Goal: Information Seeking & Learning: Learn about a topic

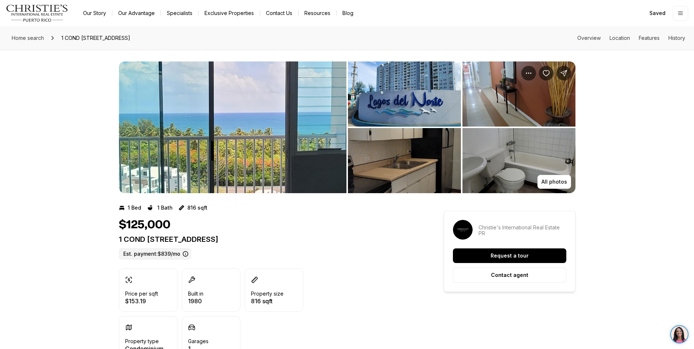
drag, startPoint x: 59, startPoint y: 174, endPoint x: 70, endPoint y: 171, distance: 11.0
click at [59, 174] on div "All photos" at bounding box center [347, 121] width 694 height 143
click at [251, 135] on img "View image gallery" at bounding box center [232, 127] width 227 height 132
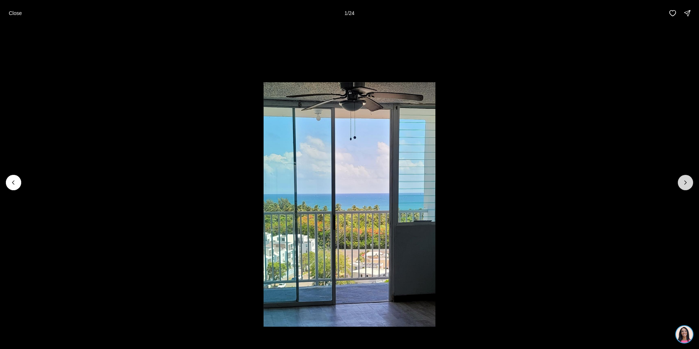
click at [688, 184] on icon "Next slide" at bounding box center [685, 182] width 7 height 7
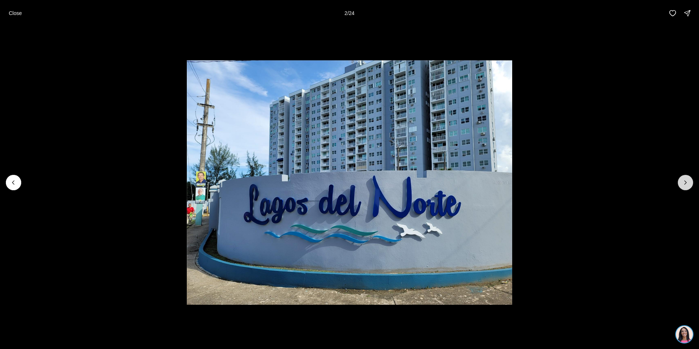
click at [686, 184] on icon "Next slide" at bounding box center [685, 182] width 7 height 7
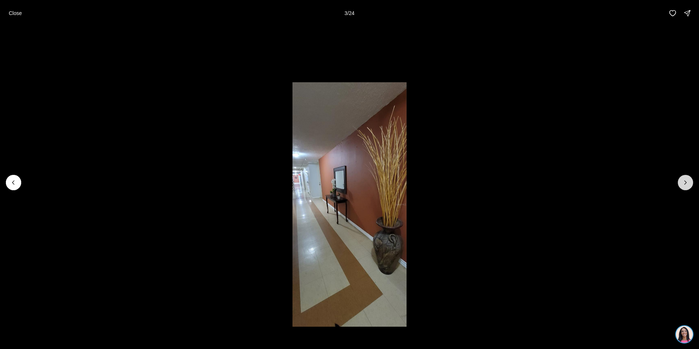
click at [686, 184] on icon "Next slide" at bounding box center [685, 182] width 7 height 7
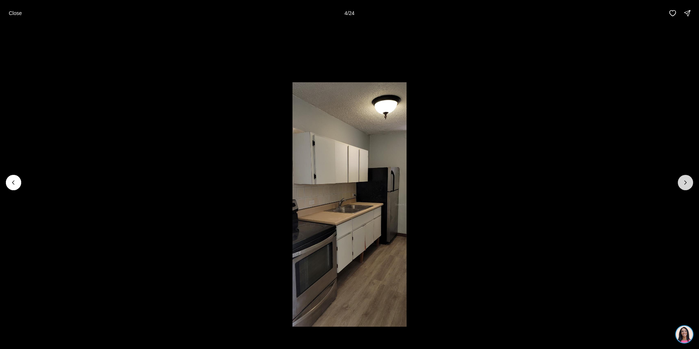
click at [686, 184] on icon "Next slide" at bounding box center [685, 182] width 7 height 7
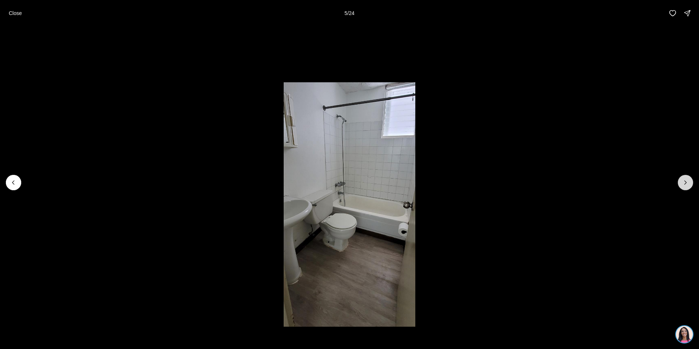
click at [686, 184] on icon "Next slide" at bounding box center [685, 182] width 7 height 7
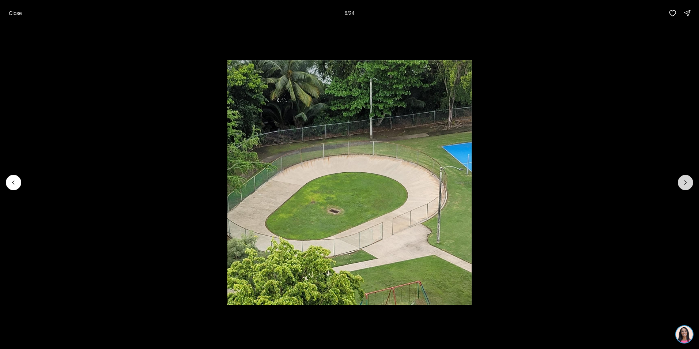
click at [685, 185] on icon "Next slide" at bounding box center [685, 182] width 7 height 7
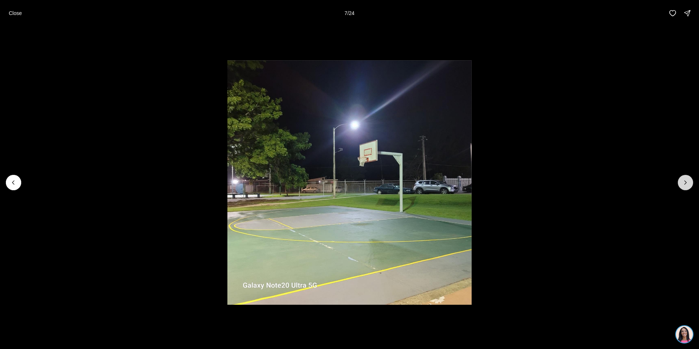
click at [685, 185] on icon "Next slide" at bounding box center [685, 182] width 7 height 7
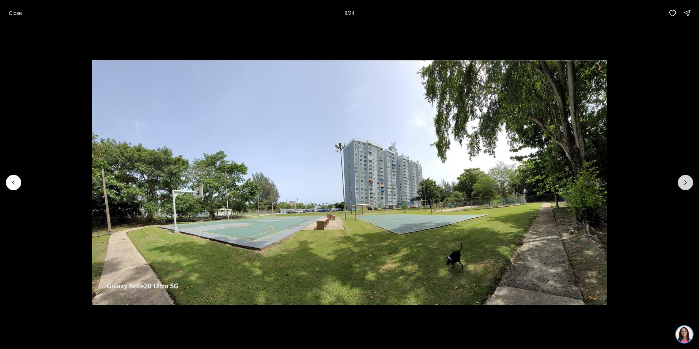
click at [683, 181] on icon "Next slide" at bounding box center [685, 182] width 7 height 7
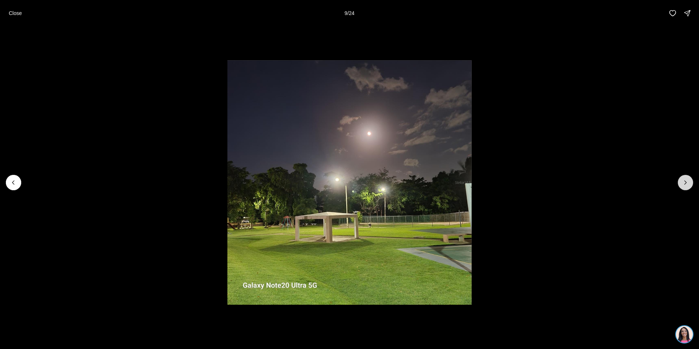
click at [684, 180] on icon "Next slide" at bounding box center [685, 182] width 7 height 7
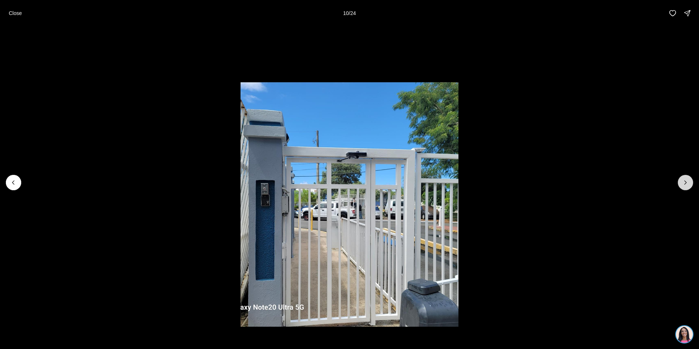
click at [684, 178] on button "Next slide" at bounding box center [685, 182] width 15 height 15
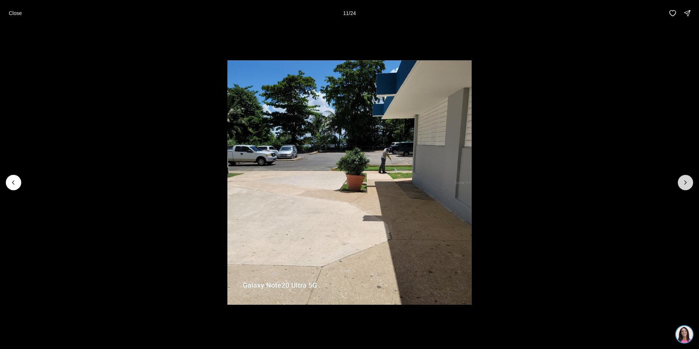
click at [684, 178] on button "Next slide" at bounding box center [685, 182] width 15 height 15
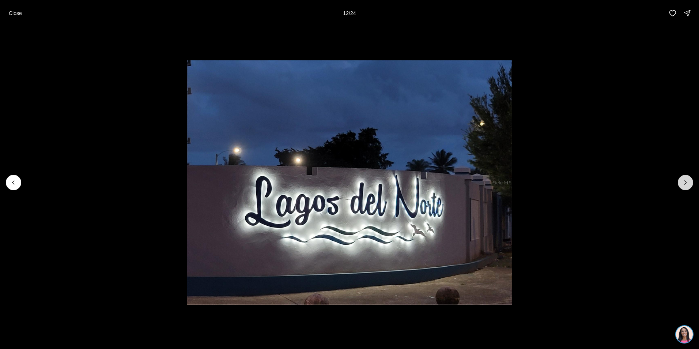
click at [685, 180] on icon "Next slide" at bounding box center [685, 182] width 7 height 7
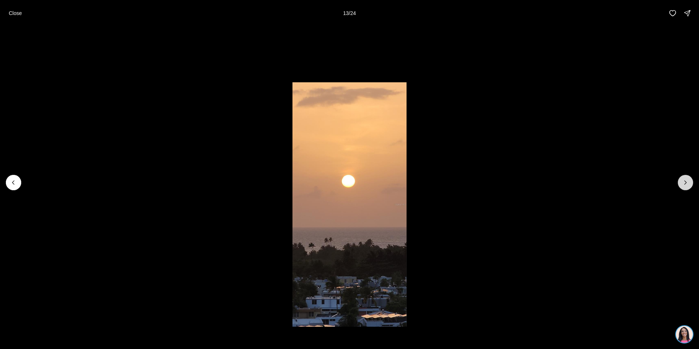
click at [685, 182] on icon "Next slide" at bounding box center [685, 182] width 7 height 7
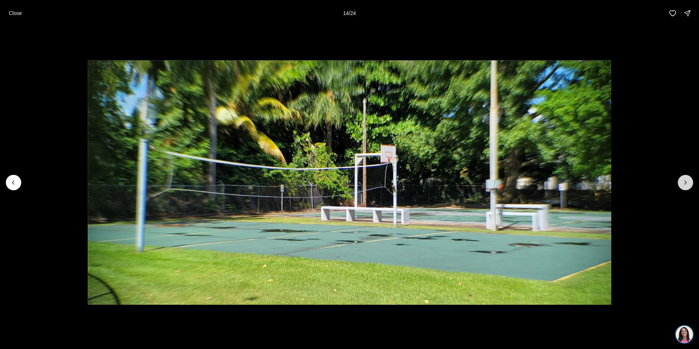
click at [689, 187] on button "Next slide" at bounding box center [685, 182] width 15 height 15
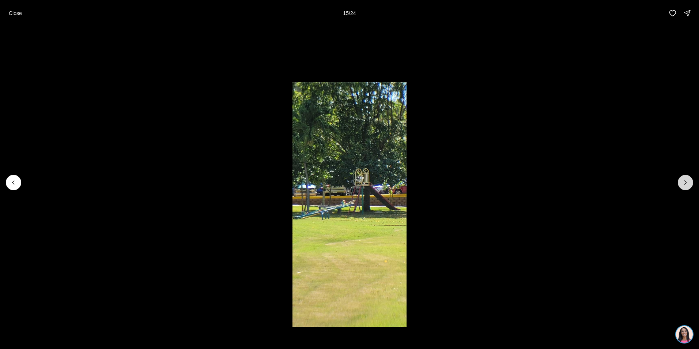
click at [689, 182] on button "Next slide" at bounding box center [685, 182] width 15 height 15
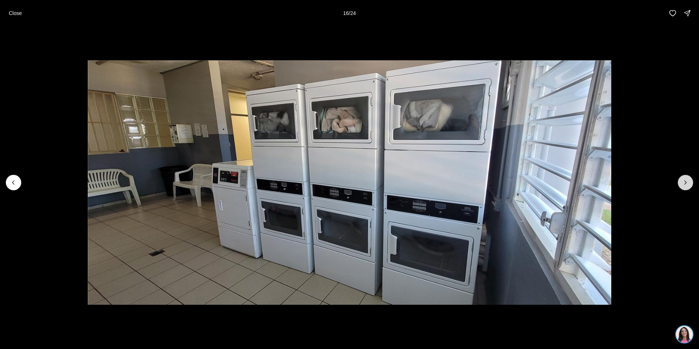
click at [689, 182] on button "Next slide" at bounding box center [685, 182] width 15 height 15
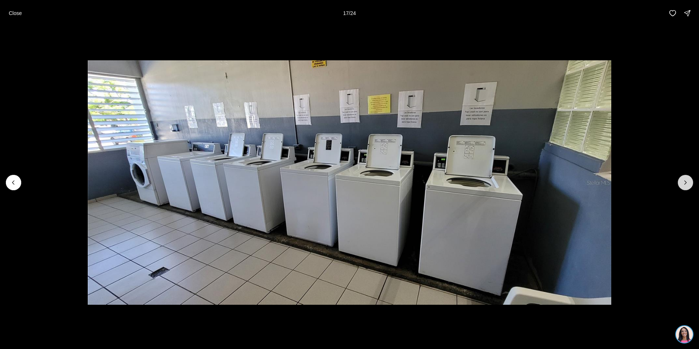
click at [685, 179] on icon "Next slide" at bounding box center [685, 182] width 7 height 7
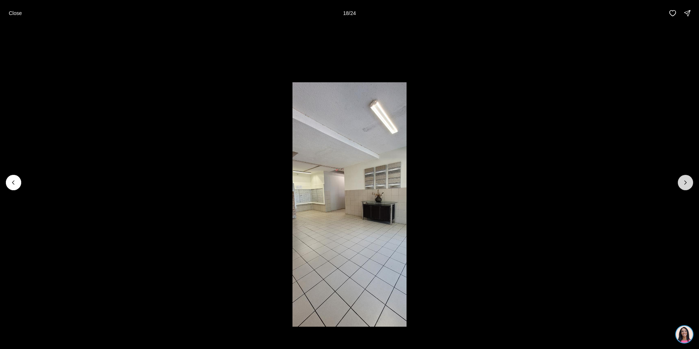
click at [684, 179] on icon "Next slide" at bounding box center [685, 182] width 7 height 7
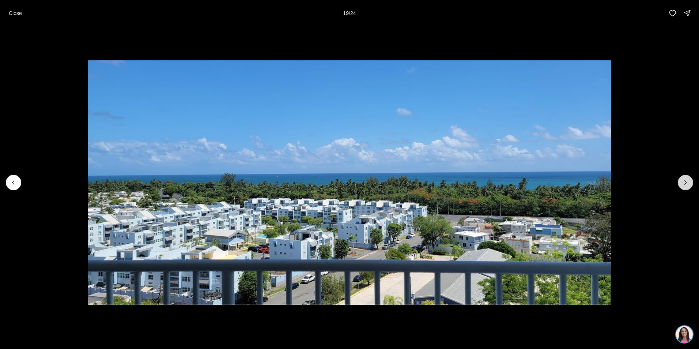
click at [684, 179] on icon "Next slide" at bounding box center [685, 182] width 7 height 7
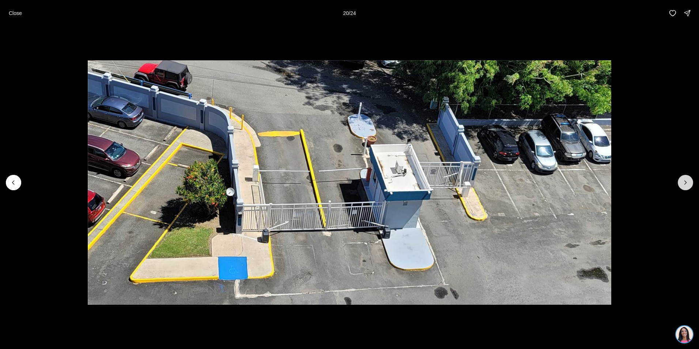
click at [684, 179] on icon "Next slide" at bounding box center [685, 182] width 7 height 7
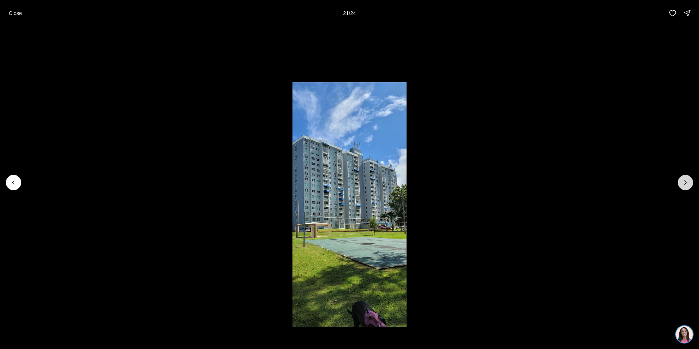
click at [684, 179] on icon "Next slide" at bounding box center [685, 182] width 7 height 7
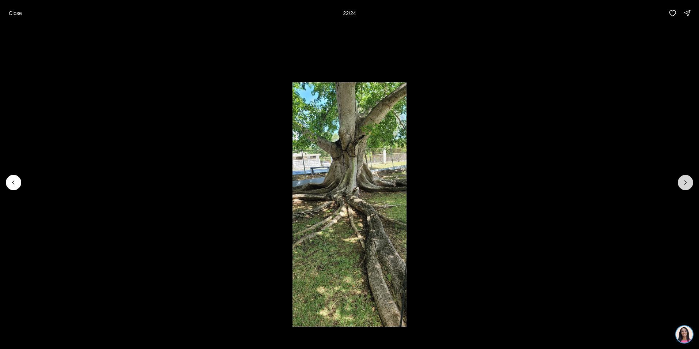
click at [684, 179] on icon "Next slide" at bounding box center [685, 182] width 7 height 7
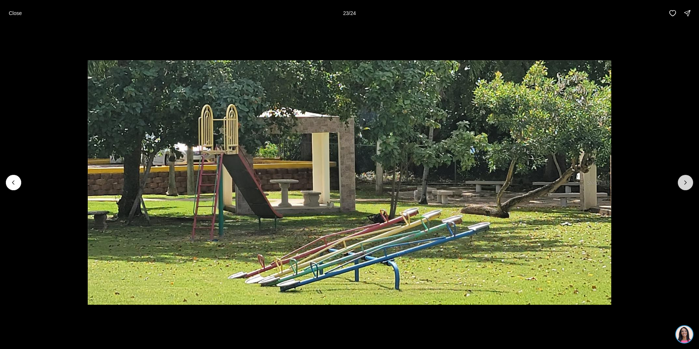
click at [684, 179] on icon "Next slide" at bounding box center [685, 182] width 7 height 7
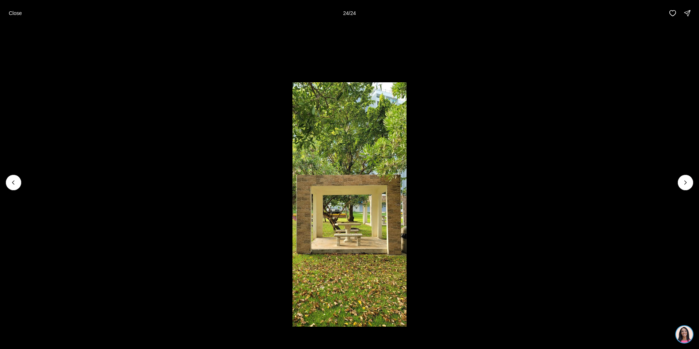
click at [683, 177] on div at bounding box center [685, 182] width 15 height 15
click at [687, 181] on div at bounding box center [685, 182] width 15 height 15
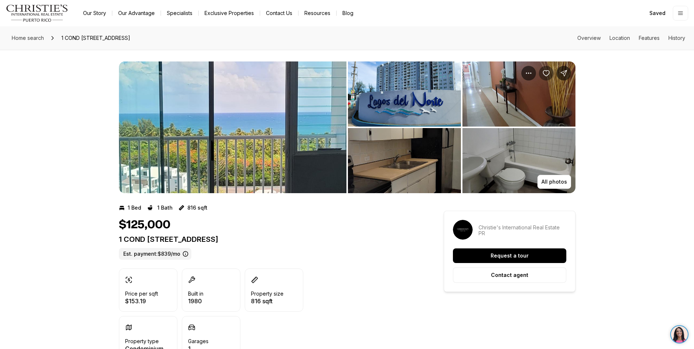
click at [546, 72] on icon "Save Property: 1 COND LAGOS DEL NORTE #1205" at bounding box center [545, 72] width 7 height 7
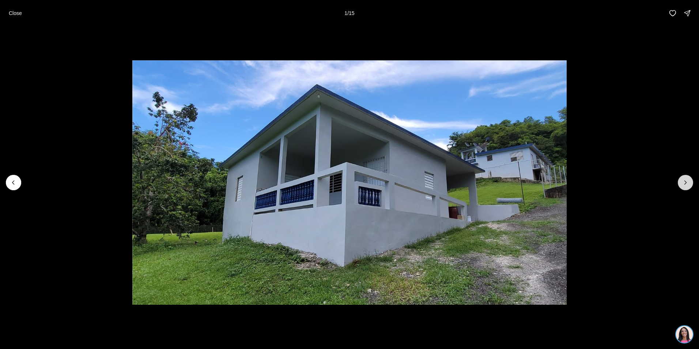
click at [686, 182] on icon "Next slide" at bounding box center [685, 182] width 7 height 7
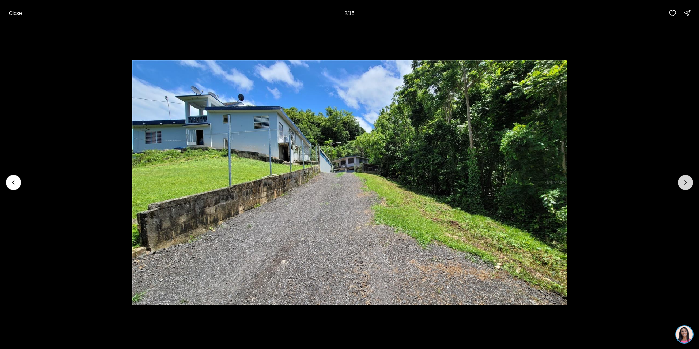
click at [686, 182] on icon "Next slide" at bounding box center [685, 182] width 7 height 7
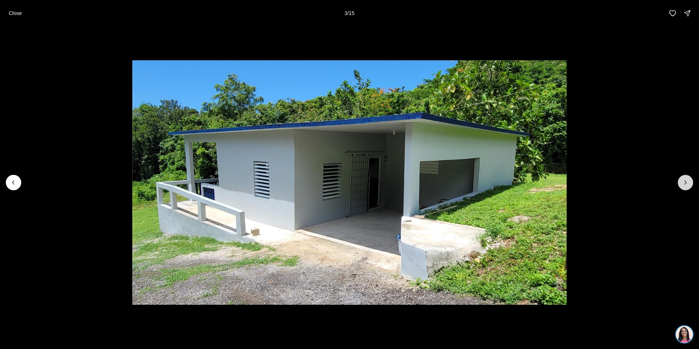
click at [686, 182] on icon "Next slide" at bounding box center [685, 182] width 7 height 7
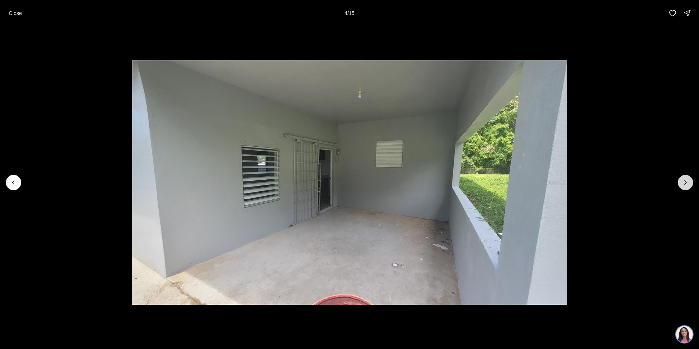
click at [686, 182] on icon "Next slide" at bounding box center [685, 182] width 7 height 7
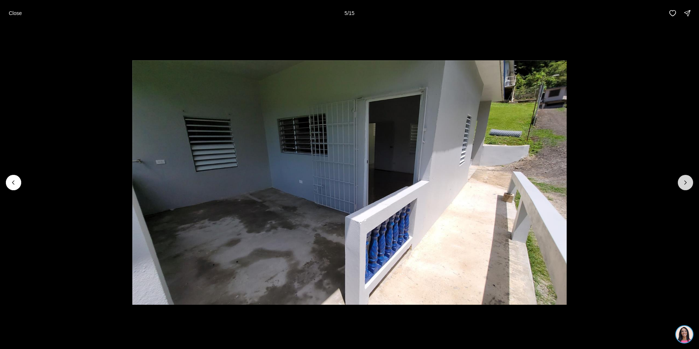
click at [686, 182] on icon "Next slide" at bounding box center [685, 182] width 7 height 7
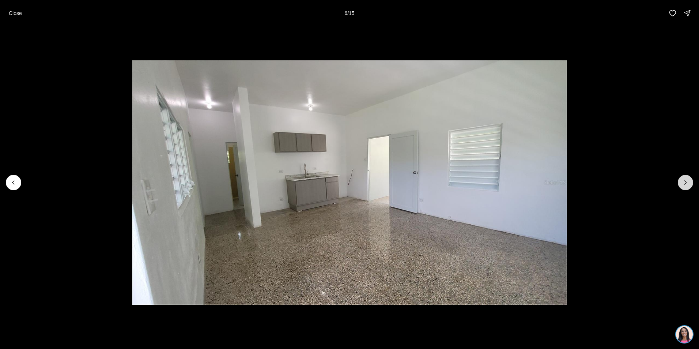
click at [686, 182] on icon "Next slide" at bounding box center [685, 182] width 7 height 7
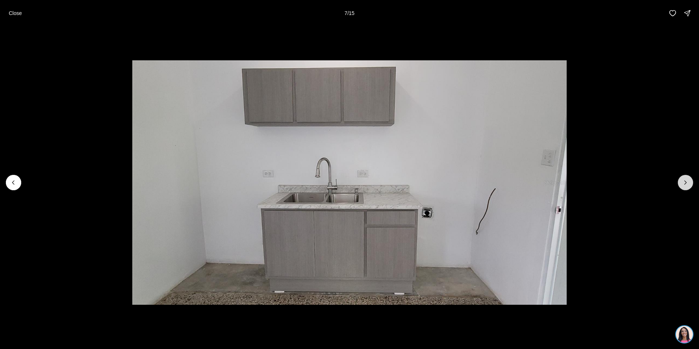
click at [686, 182] on icon "Next slide" at bounding box center [685, 182] width 7 height 7
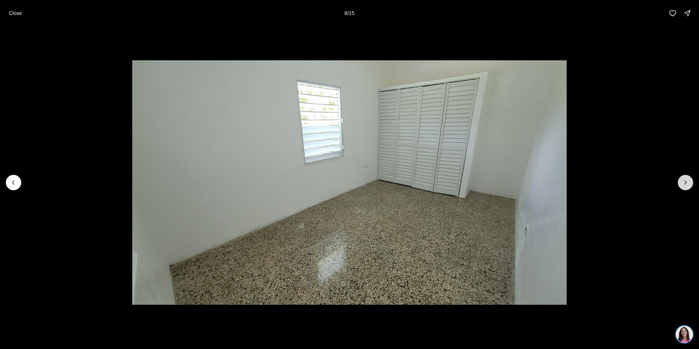
click at [686, 182] on icon "Next slide" at bounding box center [685, 182] width 7 height 7
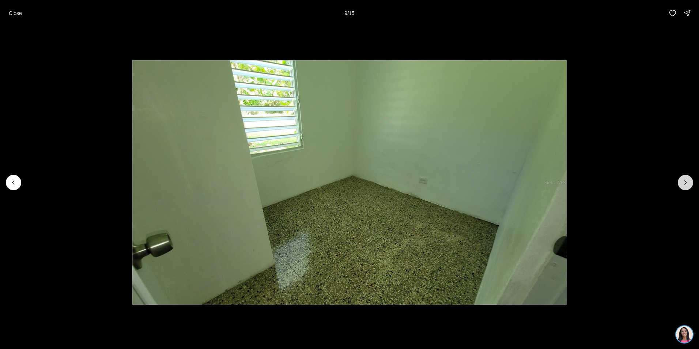
click at [686, 182] on icon "Next slide" at bounding box center [685, 182] width 7 height 7
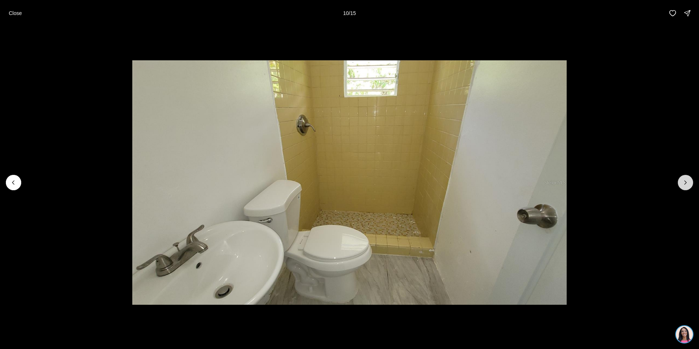
click at [686, 182] on icon "Next slide" at bounding box center [685, 182] width 7 height 7
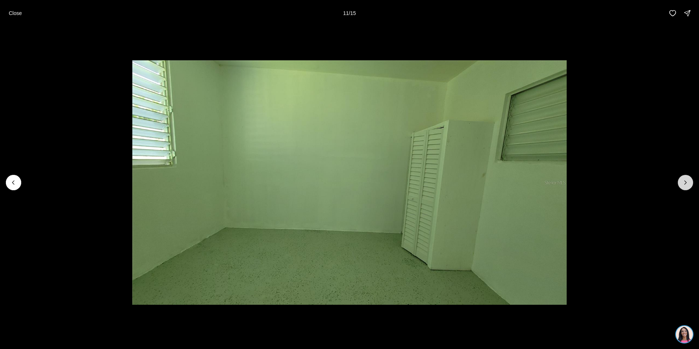
click at [686, 180] on icon "Next slide" at bounding box center [685, 182] width 7 height 7
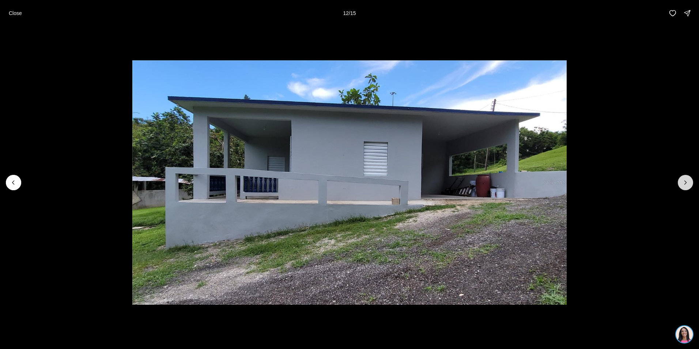
click at [686, 180] on icon "Next slide" at bounding box center [685, 182] width 7 height 7
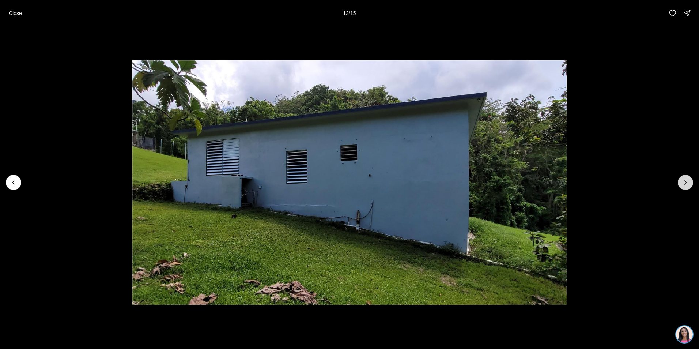
click at [686, 180] on icon "Next slide" at bounding box center [685, 182] width 7 height 7
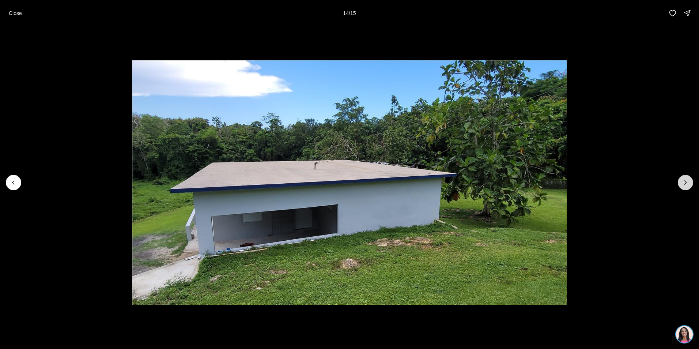
click at [686, 180] on icon "Next slide" at bounding box center [685, 182] width 7 height 7
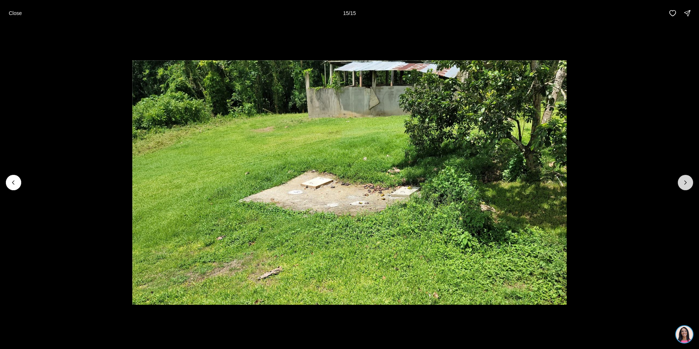
click at [686, 180] on div at bounding box center [685, 182] width 15 height 15
click at [12, 13] on p "Close" at bounding box center [15, 13] width 13 height 6
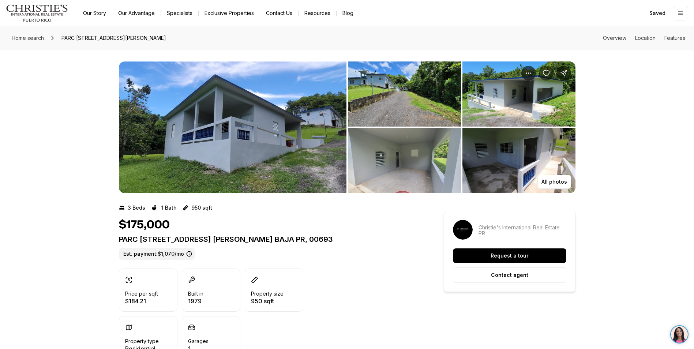
click at [543, 75] on icon "Save Property: PARC 411 13 ST." at bounding box center [545, 72] width 7 height 7
